Goal: Information Seeking & Learning: Learn about a topic

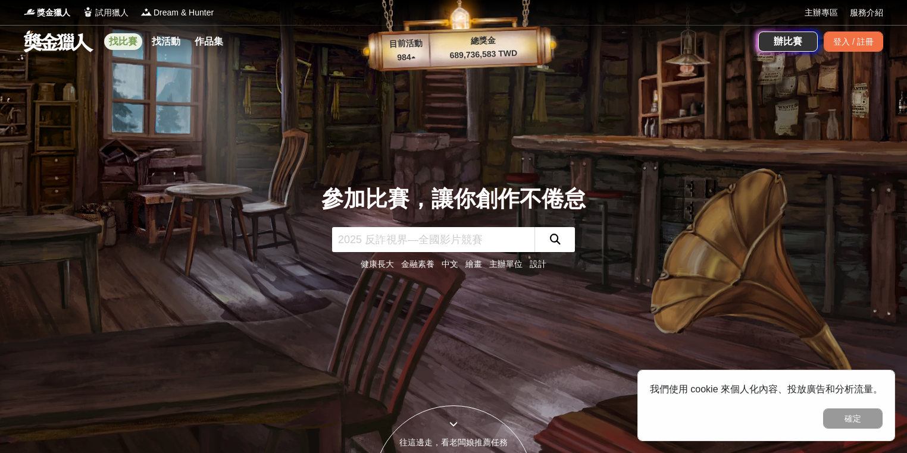
click at [134, 43] on link "找比賽" at bounding box center [123, 41] width 38 height 17
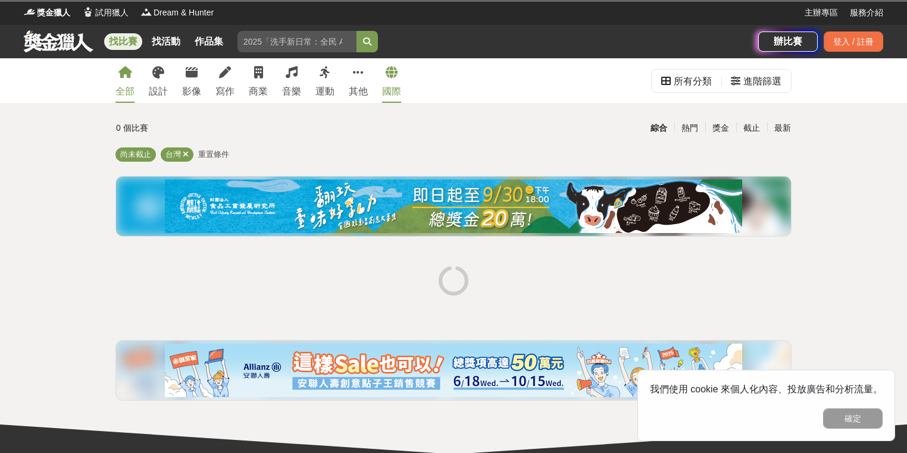
click at [386, 93] on div "國際" at bounding box center [391, 92] width 19 height 14
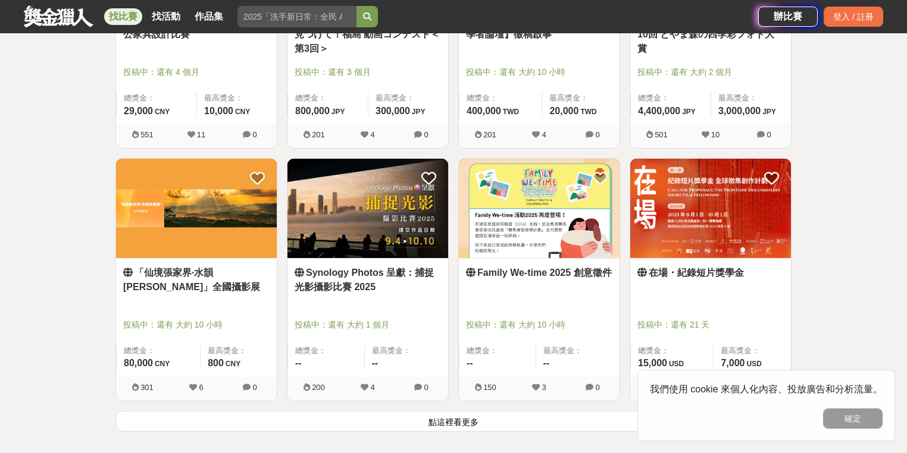
scroll to position [1524, 0]
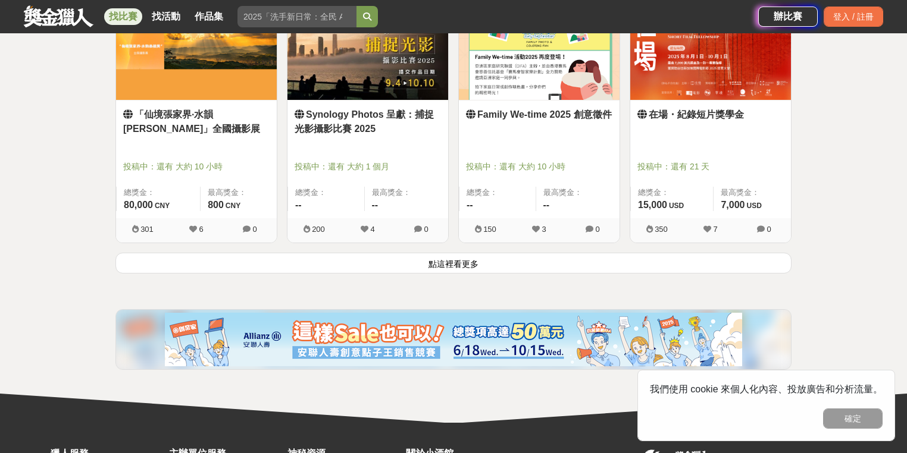
click at [436, 264] on button "點這裡看更多" at bounding box center [453, 263] width 676 height 21
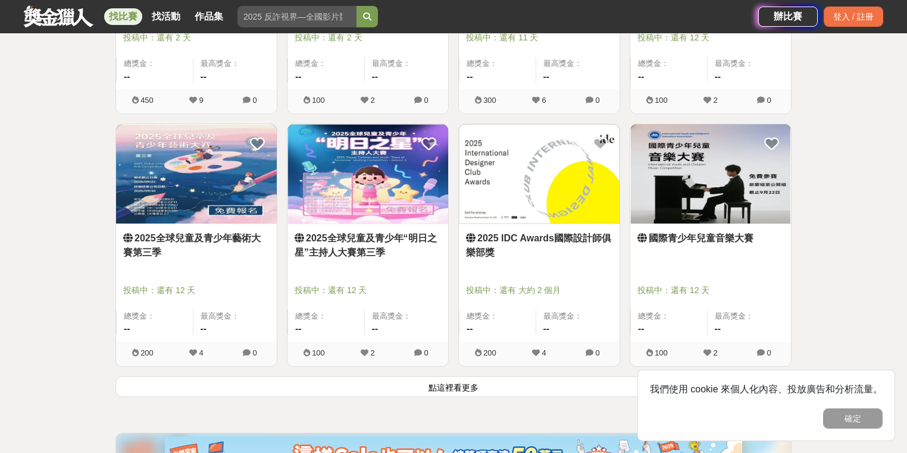
scroll to position [2999, 0]
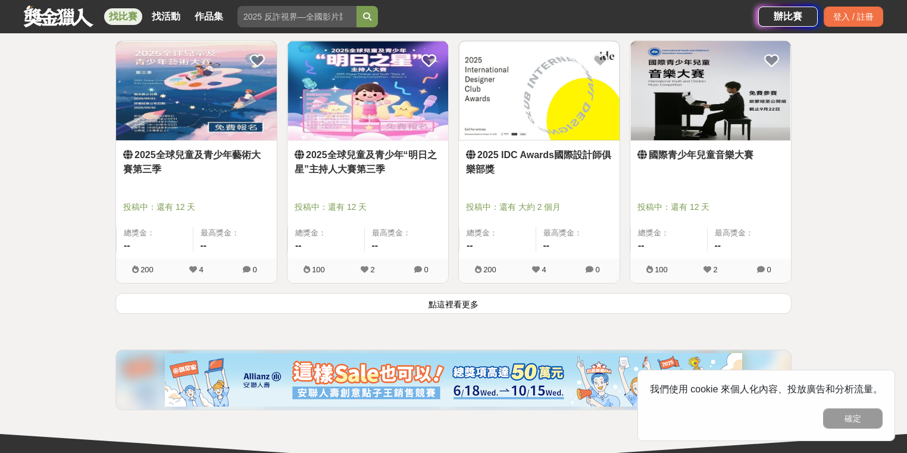
click at [447, 306] on button "點這裡看更多" at bounding box center [453, 303] width 676 height 21
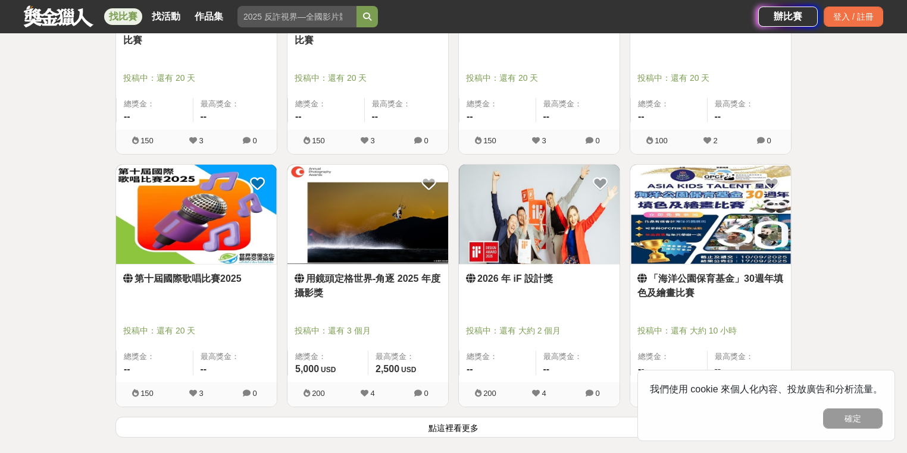
scroll to position [4618, 0]
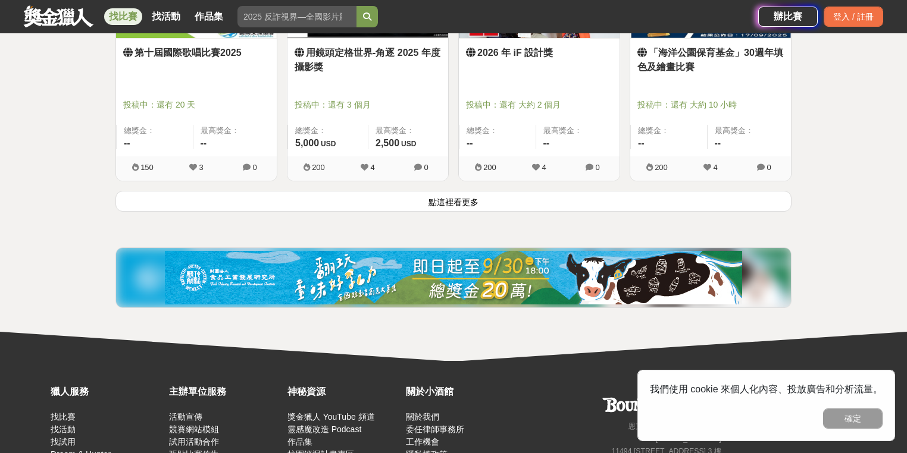
click at [482, 199] on button "點這裡看更多" at bounding box center [453, 201] width 676 height 21
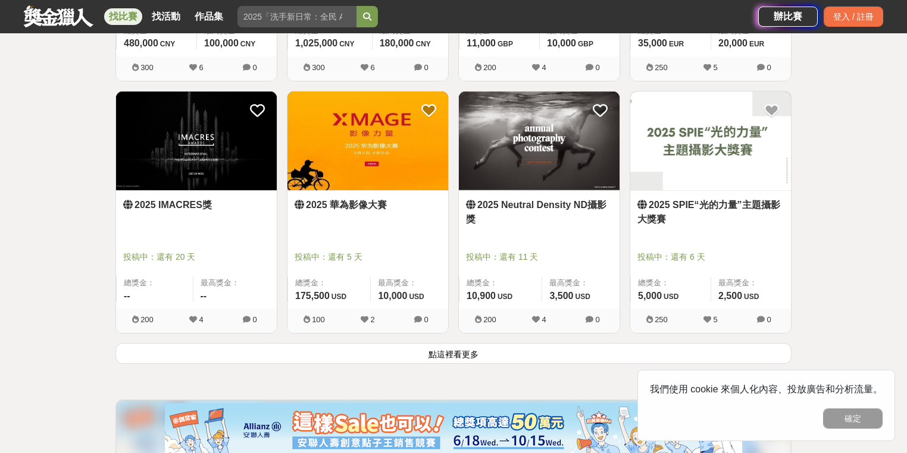
scroll to position [5999, 0]
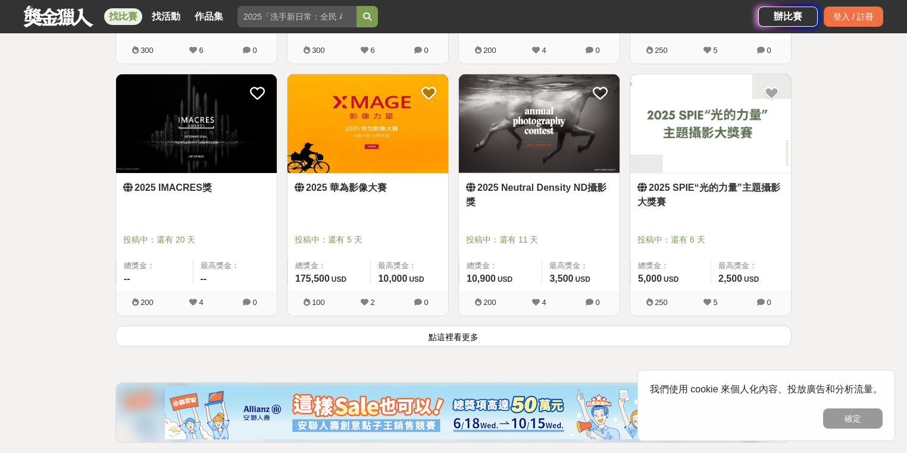
click at [458, 342] on button "點這裡看更多" at bounding box center [453, 336] width 676 height 21
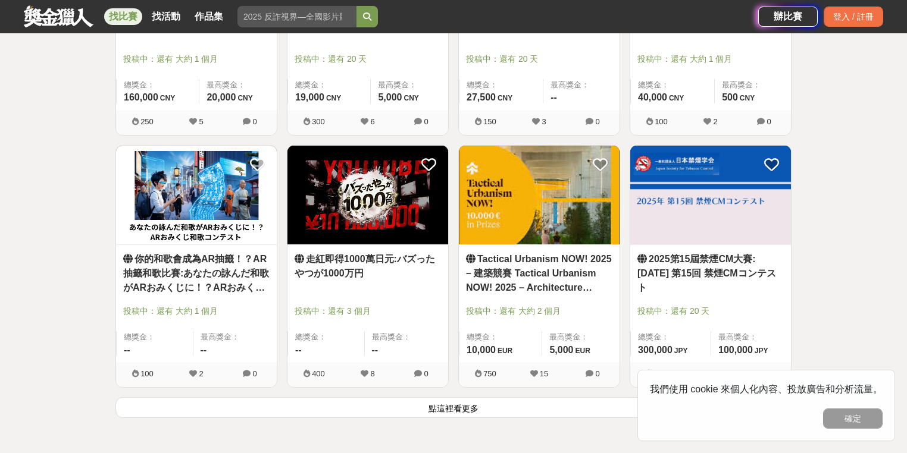
scroll to position [7522, 0]
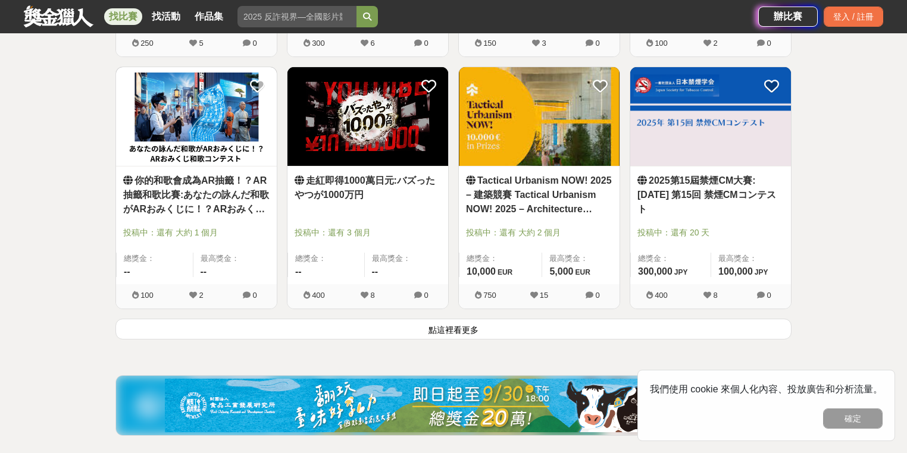
click at [471, 333] on button "點這裡看更多" at bounding box center [453, 329] width 676 height 21
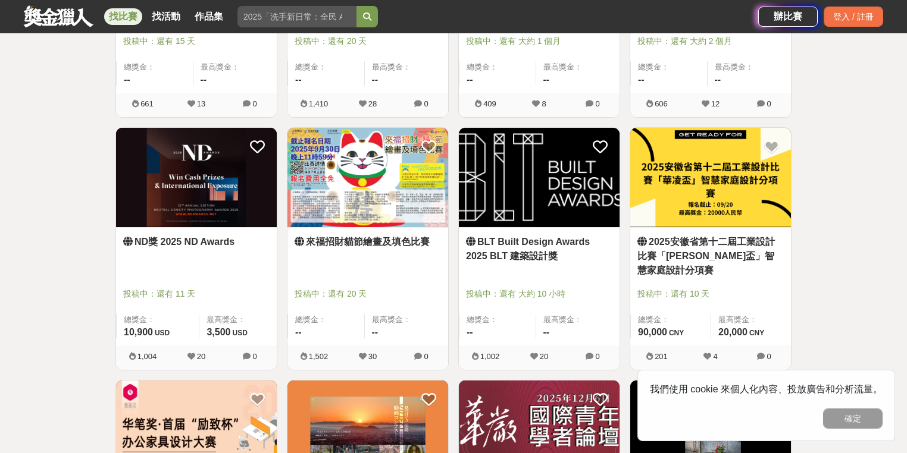
scroll to position [762, 0]
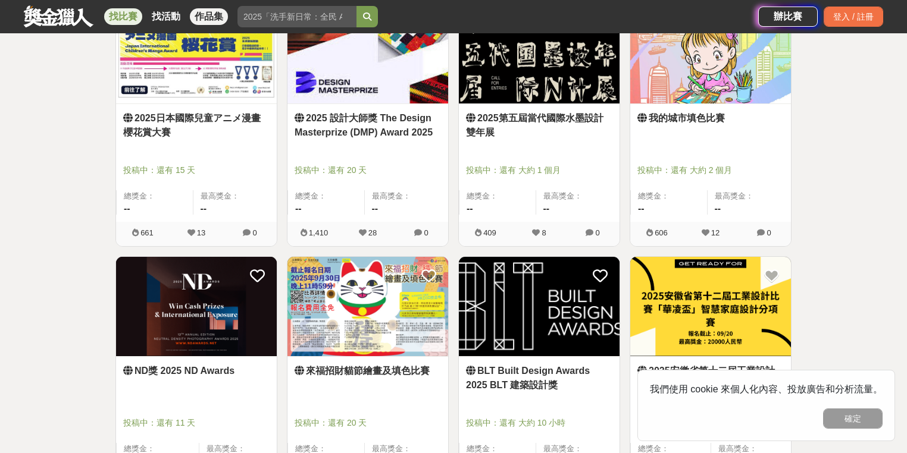
click at [223, 13] on link "作品集" at bounding box center [209, 16] width 38 height 17
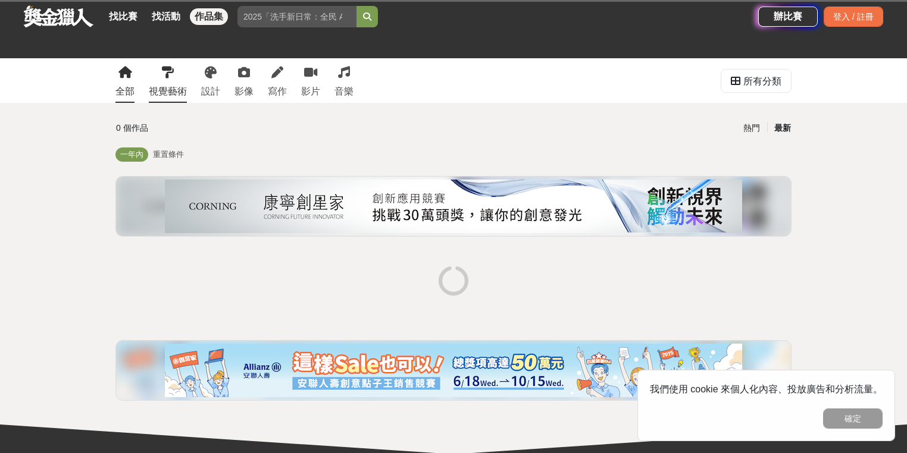
click at [177, 86] on div "視覺藝術" at bounding box center [168, 92] width 38 height 14
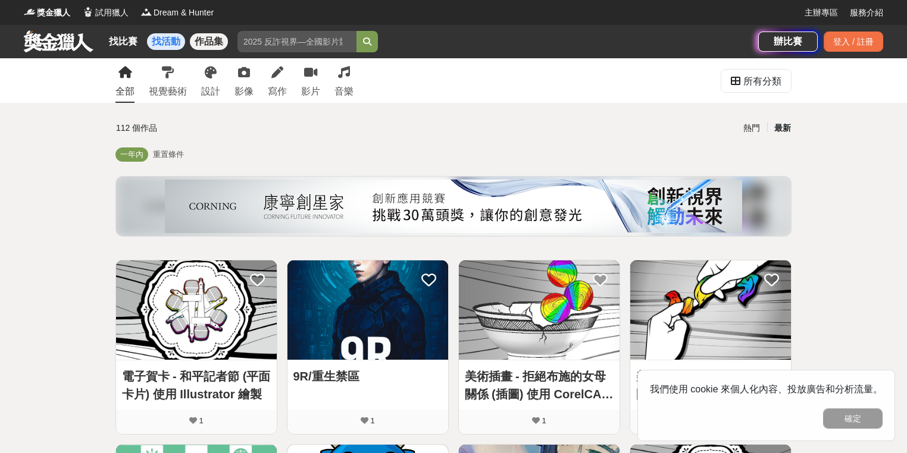
click at [165, 46] on link "找活動" at bounding box center [166, 41] width 38 height 17
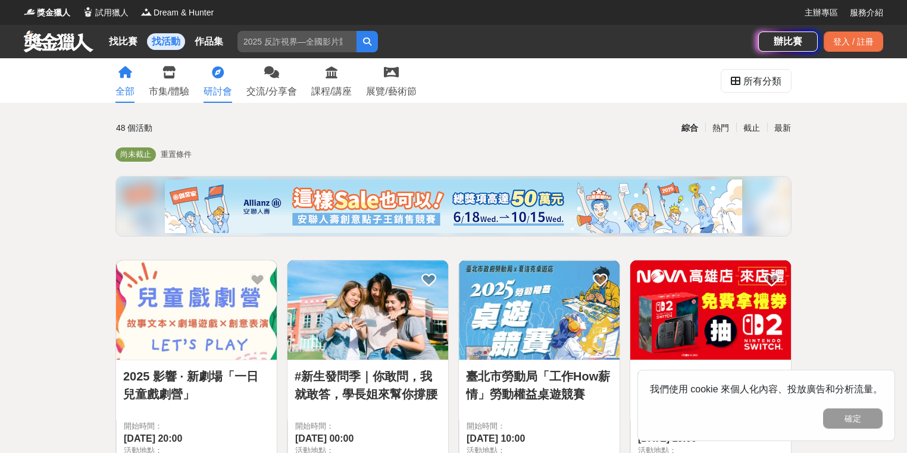
click at [231, 93] on div "研討會" at bounding box center [218, 92] width 29 height 14
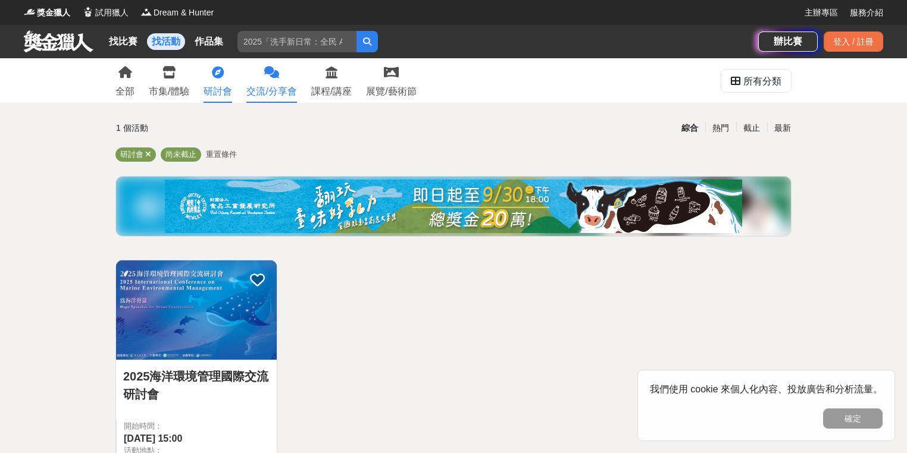
click at [266, 92] on div "交流/分享會" at bounding box center [271, 92] width 50 height 14
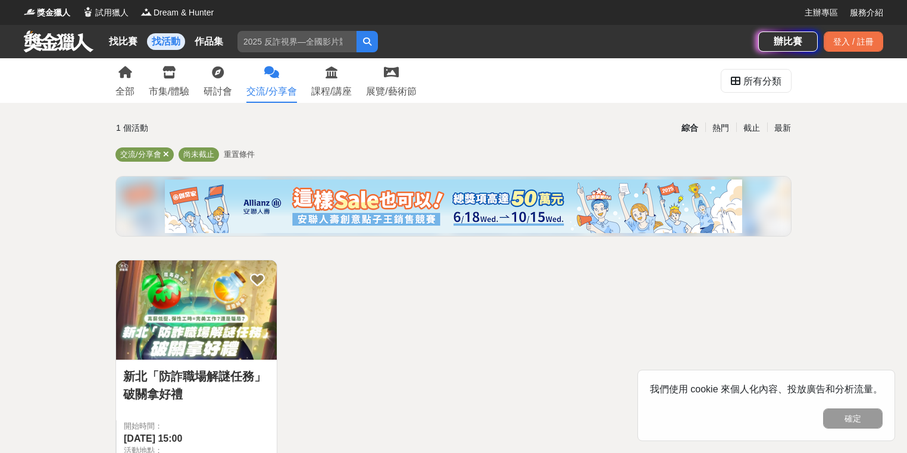
click at [309, 86] on div "全部 市集/體驗 研討會 交流/分享會 課程/講座 展覽/藝術節" at bounding box center [265, 80] width 315 height 45
click at [324, 87] on div "課程/講座" at bounding box center [331, 92] width 40 height 14
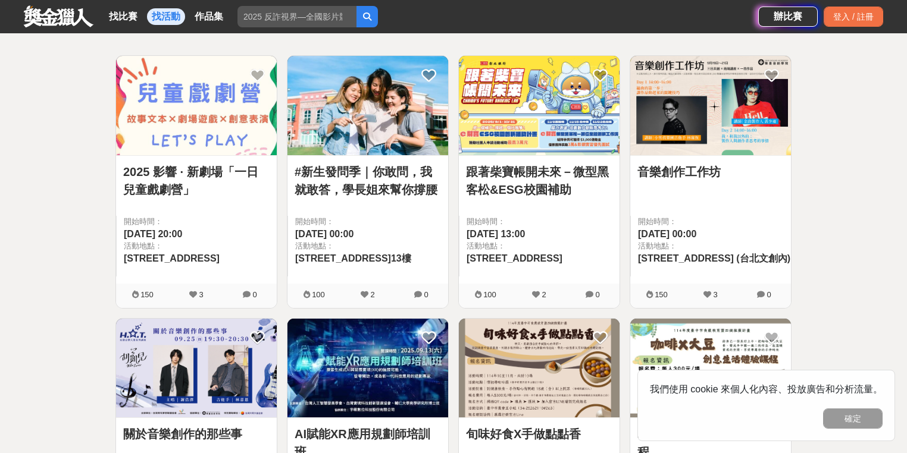
scroll to position [24, 0]
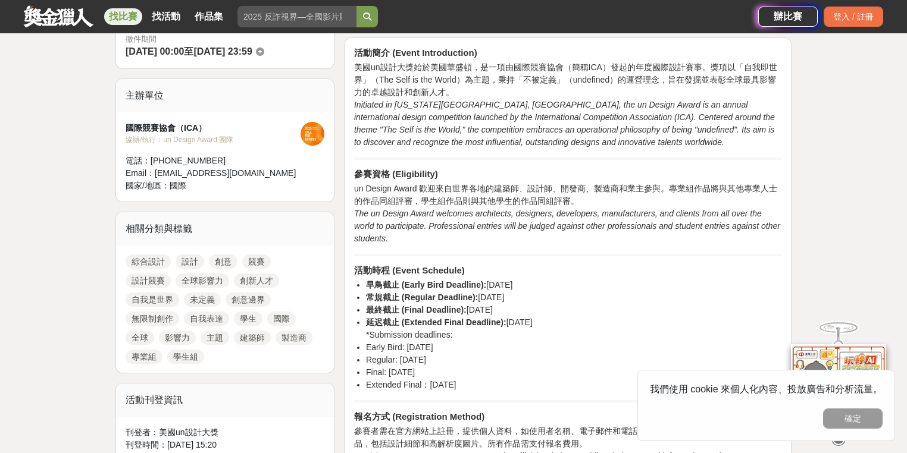
scroll to position [381, 0]
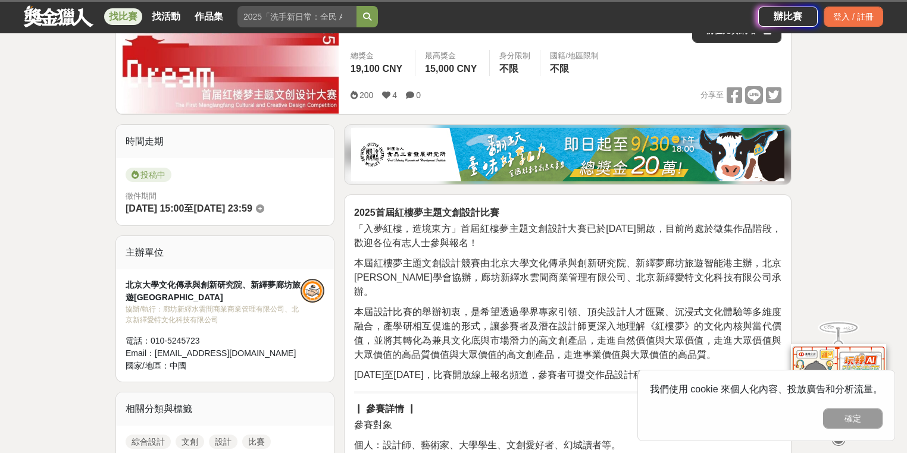
scroll to position [238, 0]
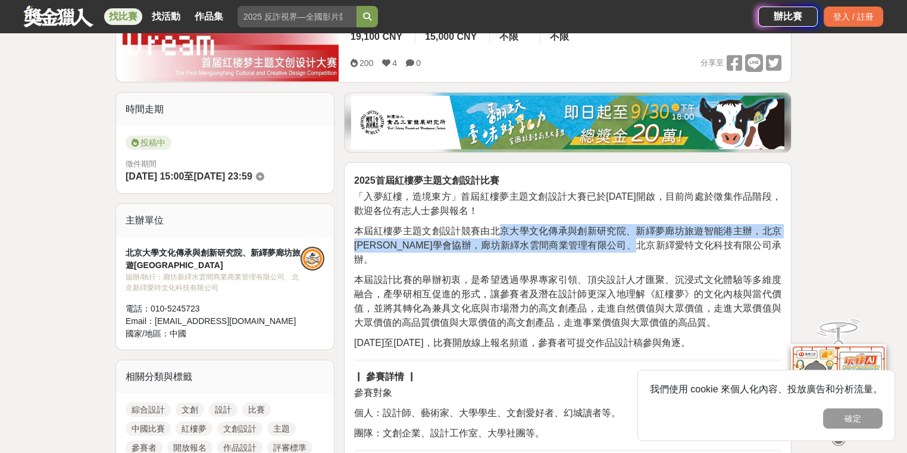
drag, startPoint x: 504, startPoint y: 226, endPoint x: 676, endPoint y: 248, distance: 173.3
click at [676, 248] on span "本屆紅樓夢主題文創設計競賽由北京大學文化傳承與創新研究院、新繹夢廊坊旅遊智能港主辦，北京曹雪芹學會協辦，廊坊新繹水雲間商業管理有限公司、北京新繹愛特文化科技有…" at bounding box center [567, 245] width 427 height 39
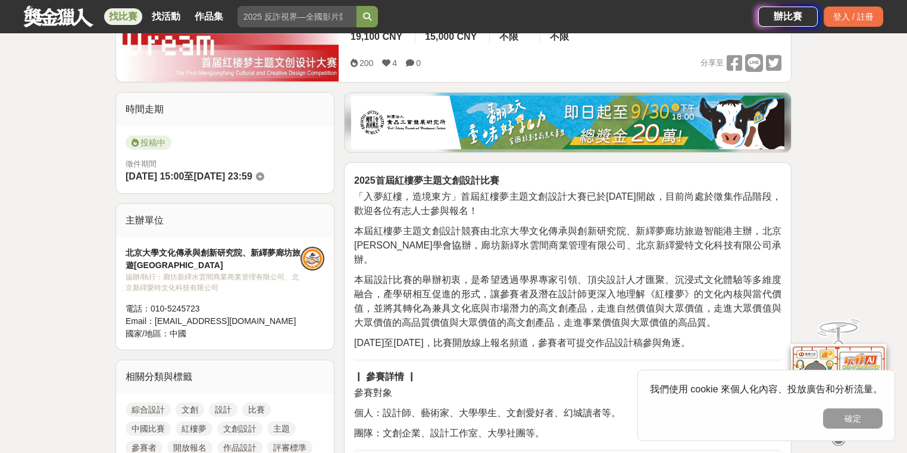
click at [505, 288] on span "本屆設計比賽的舉辦初衷，是希望透過學界專家引領、頂尖設計人才匯聚、沉浸式文化體驗等多維度融合，產學研相互促進的形式，讓參賽者及潛在設計師更深入地理解《紅樓夢》…" at bounding box center [567, 301] width 427 height 53
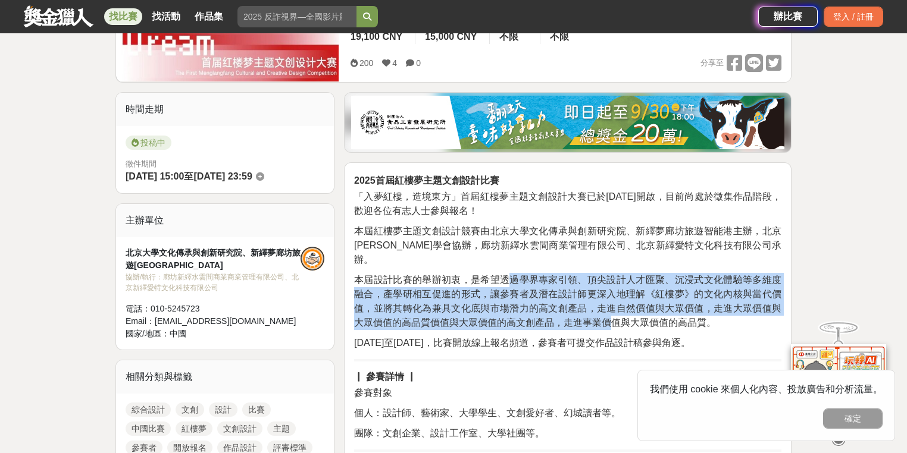
drag, startPoint x: 510, startPoint y: 265, endPoint x: 607, endPoint y: 300, distance: 103.2
click at [607, 300] on span "本屆設計比賽的舉辦初衷，是希望透過學界專家引領、頂尖設計人才匯聚、沉浸式文化體驗等多維度融合，產學研相互促進的形式，讓參賽者及潛在設計師更深入地理解《紅樓夢》…" at bounding box center [567, 301] width 427 height 53
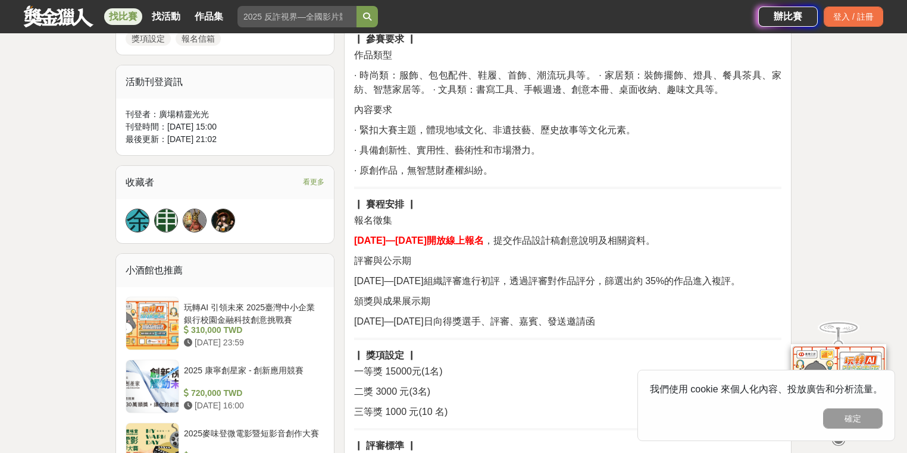
scroll to position [1000, 0]
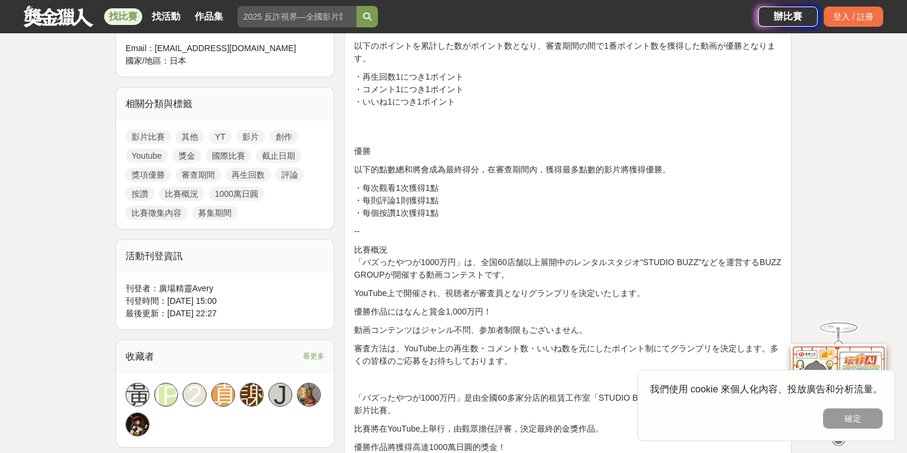
scroll to position [476, 0]
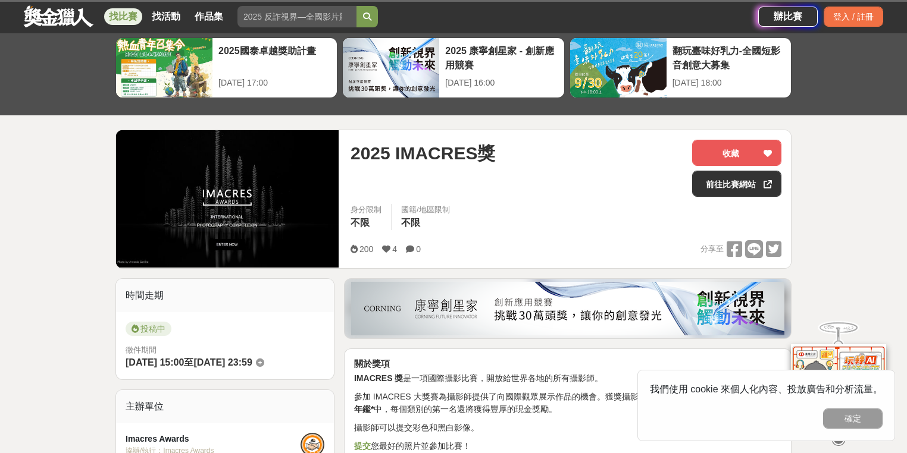
scroll to position [190, 0]
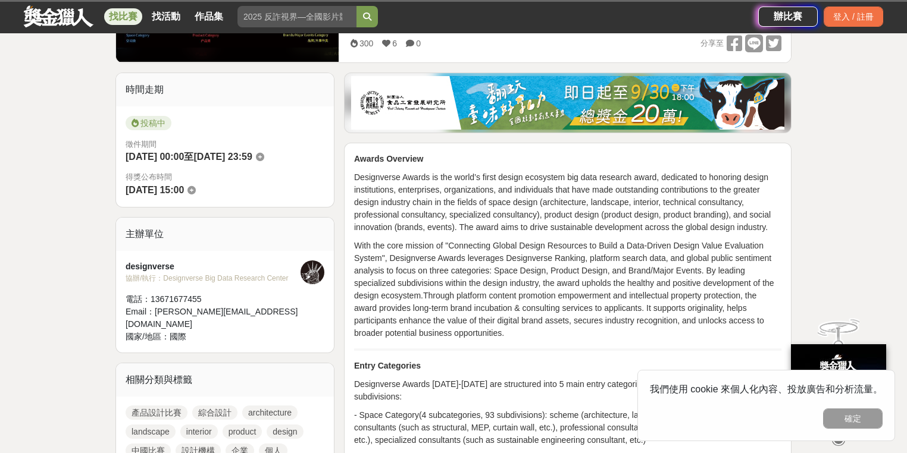
scroll to position [95, 0]
